Goal: Check status

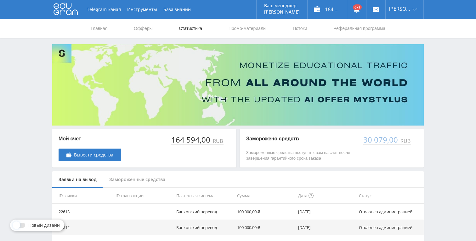
click at [191, 27] on link "Статистика" at bounding box center [190, 28] width 25 height 19
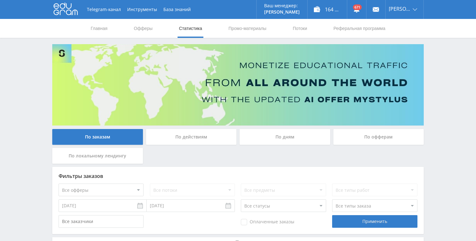
click at [286, 134] on div "По дням" at bounding box center [285, 137] width 91 height 16
click at [0, 0] on input "По дням" at bounding box center [0, 0] width 0 height 0
